Goal: Navigation & Orientation: Find specific page/section

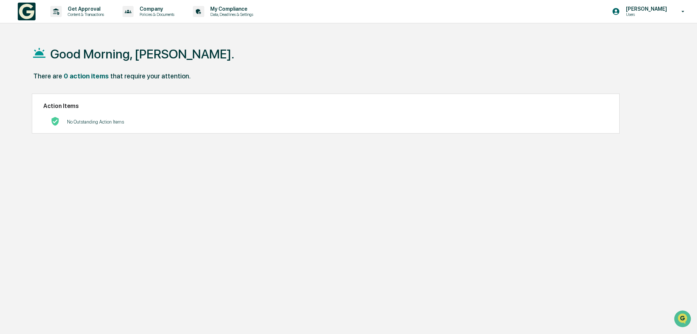
click at [246, 209] on div "Good Morning, [PERSON_NAME]. There are 0 action items that require your attenti…" at bounding box center [345, 202] width 649 height 334
drag, startPoint x: 22, startPoint y: 13, endPoint x: 31, endPoint y: 23, distance: 14.2
click at [23, 13] on img at bounding box center [27, 12] width 18 height 18
click at [243, 11] on p "My Compliance" at bounding box center [230, 9] width 53 height 6
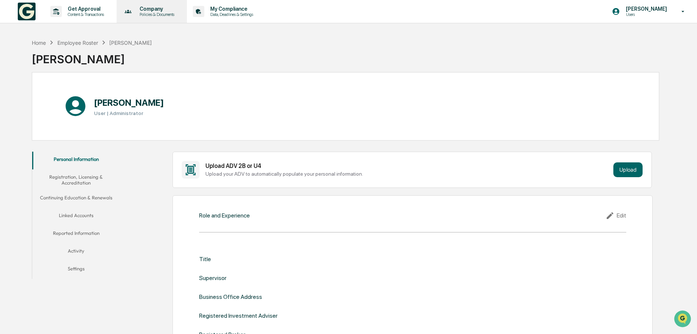
click at [157, 12] on p "Policies & Documents" at bounding box center [156, 14] width 44 height 5
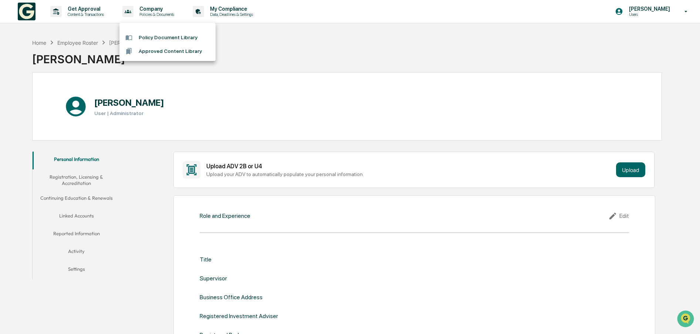
drag, startPoint x: 380, startPoint y: 71, endPoint x: 256, endPoint y: 53, distance: 125.3
click at [380, 70] on div at bounding box center [350, 167] width 700 height 334
click at [40, 43] on div "Home" at bounding box center [39, 43] width 14 height 6
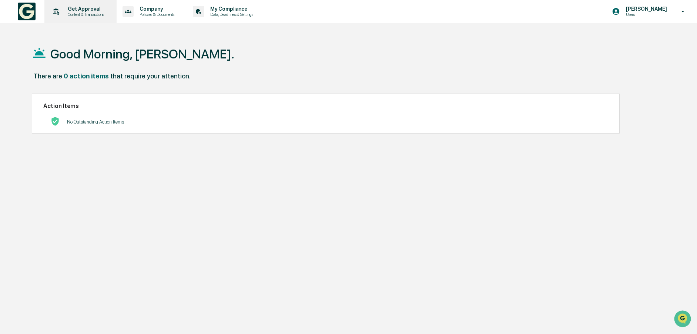
click at [81, 12] on p "Content & Transactions" at bounding box center [85, 14] width 46 height 5
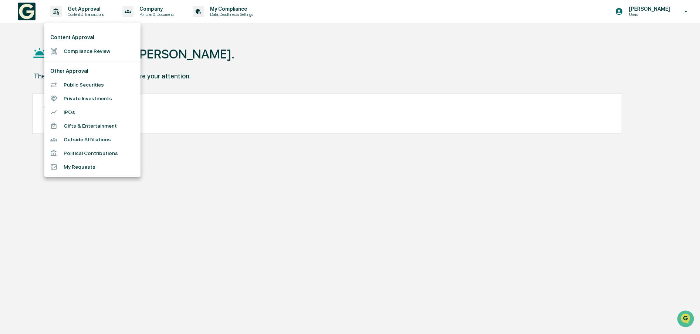
click at [78, 52] on li "Compliance Review" at bounding box center [92, 51] width 96 height 14
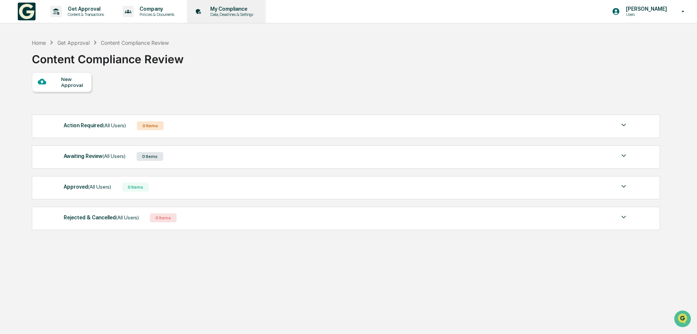
click at [231, 13] on p "Data, Deadlines & Settings" at bounding box center [230, 14] width 53 height 5
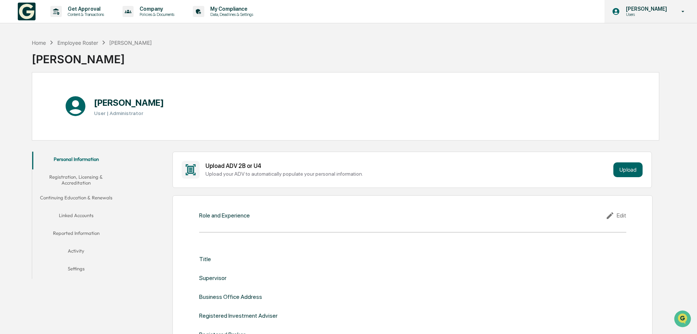
click at [686, 11] on icon at bounding box center [682, 11] width 13 height 7
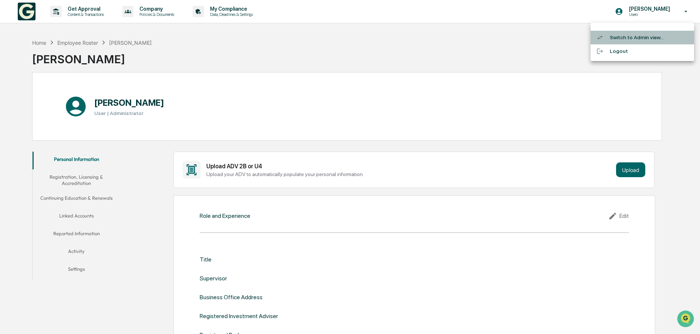
click at [648, 37] on li "Switch to Admin view..." at bounding box center [643, 38] width 104 height 14
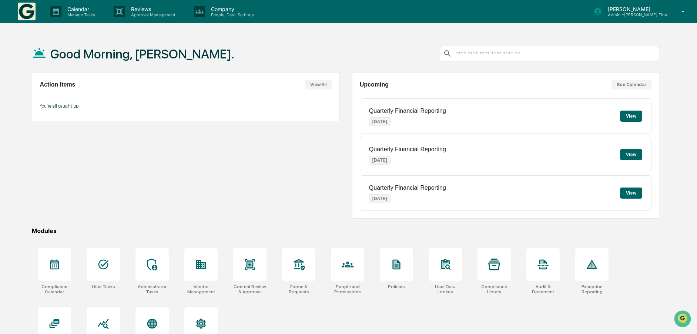
click at [683, 11] on icon at bounding box center [683, 11] width 3 height 1
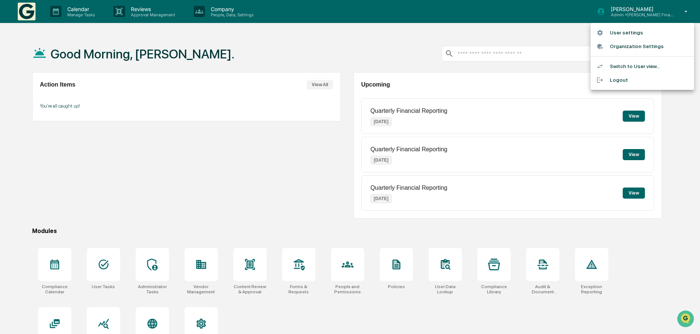
click at [639, 67] on li "Switch to User view..." at bounding box center [643, 67] width 104 height 14
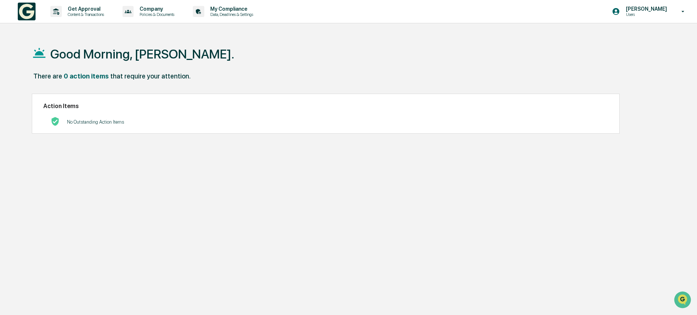
click at [272, 210] on div "Good Morning, Thayne. There are 0 action items that require your attention. Act…" at bounding box center [345, 192] width 649 height 315
